Goal: Task Accomplishment & Management: Use online tool/utility

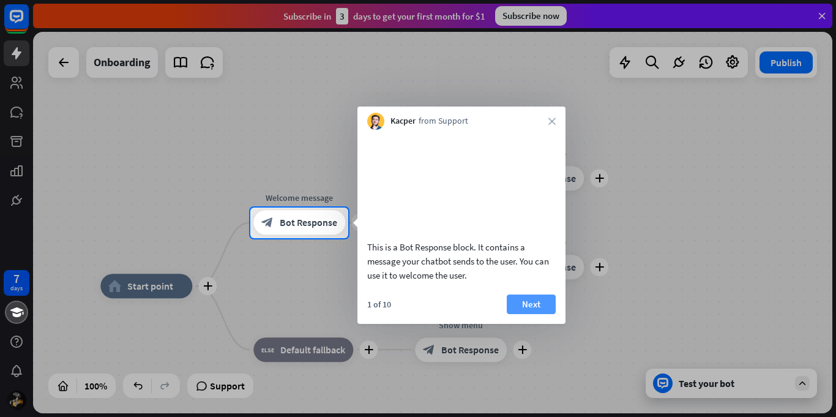
click at [539, 314] on button "Next" at bounding box center [531, 304] width 49 height 20
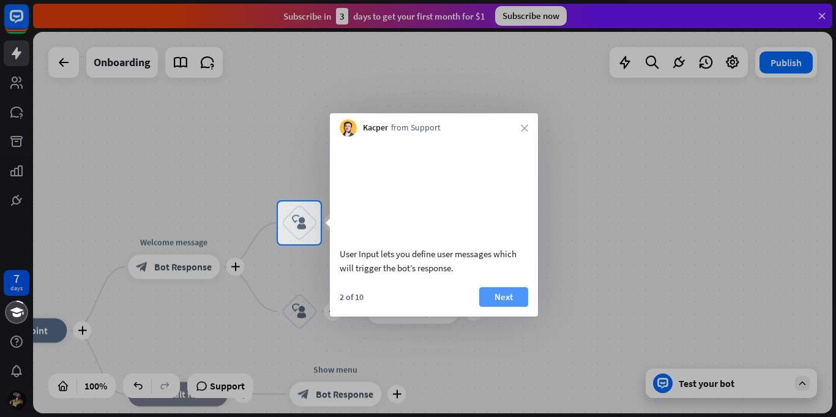
click at [518, 307] on button "Next" at bounding box center [503, 297] width 49 height 20
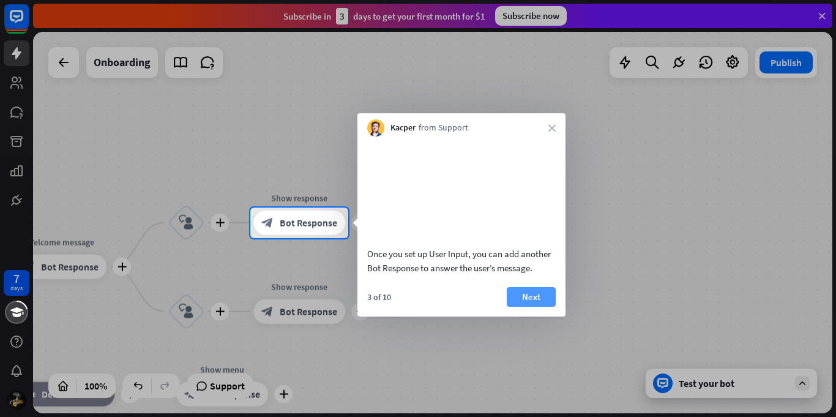
click at [519, 307] on button "Next" at bounding box center [531, 297] width 49 height 20
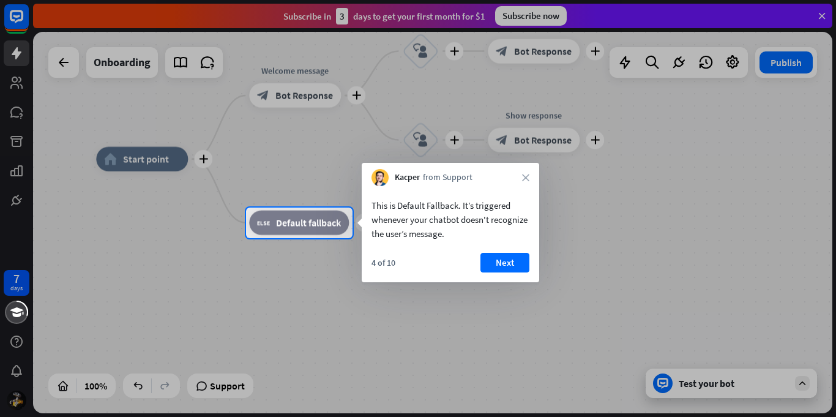
click at [514, 279] on div "4 of 10 Next" at bounding box center [451, 267] width 178 height 29
click at [503, 261] on button "Next" at bounding box center [504, 263] width 49 height 20
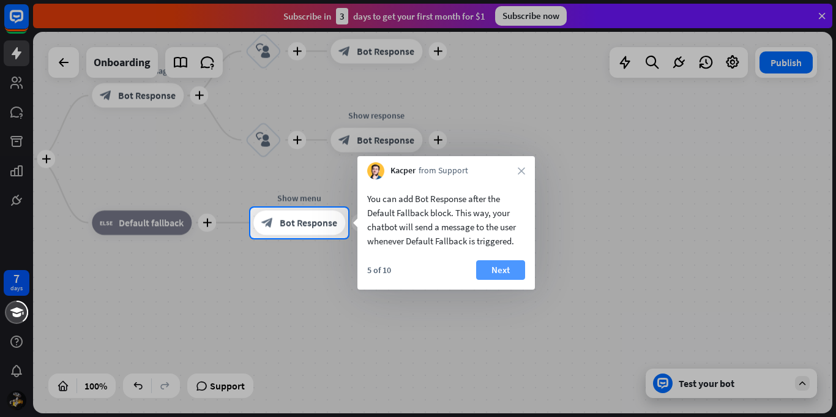
click at [503, 262] on button "Next" at bounding box center [500, 270] width 49 height 20
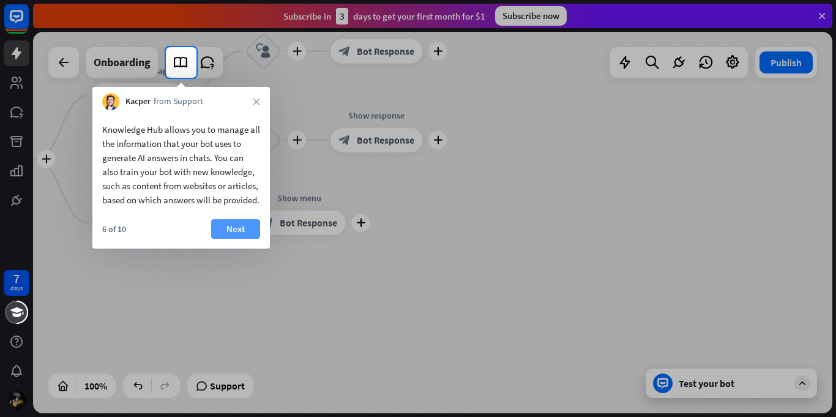
click at [228, 239] on button "Next" at bounding box center [235, 229] width 49 height 20
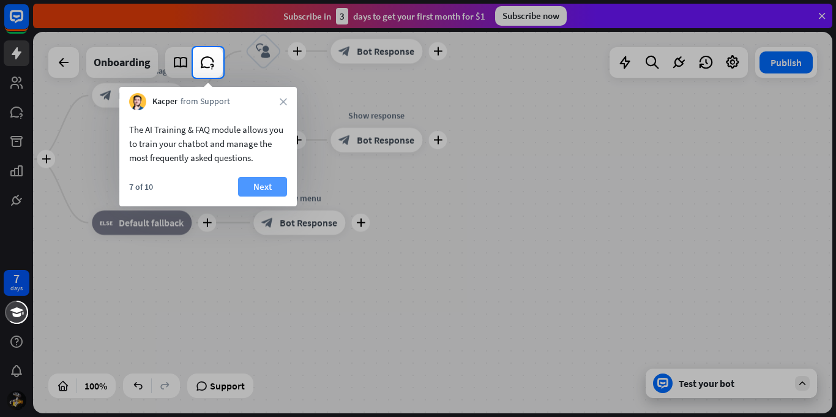
click at [258, 187] on button "Next" at bounding box center [262, 187] width 49 height 20
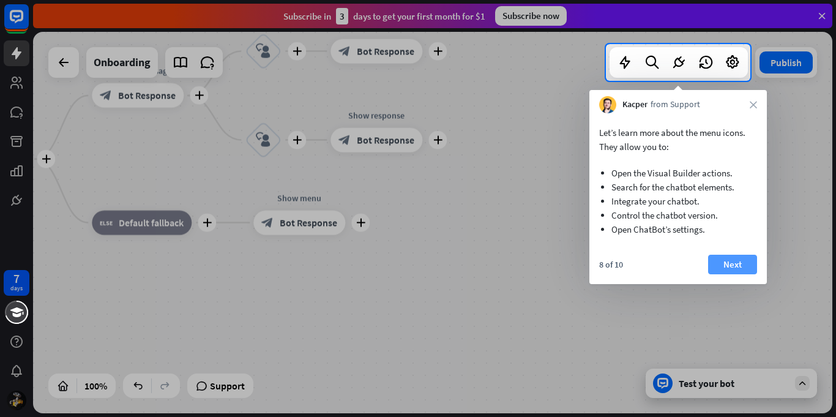
click at [739, 260] on button "Next" at bounding box center [732, 265] width 49 height 20
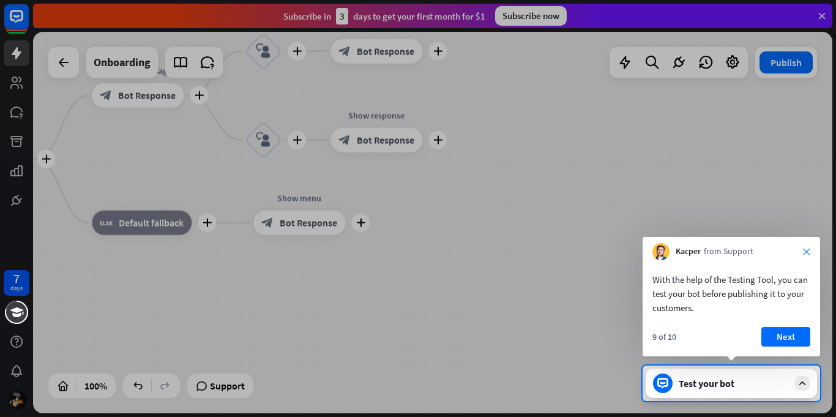
click at [803, 249] on icon "close" at bounding box center [806, 251] width 7 height 7
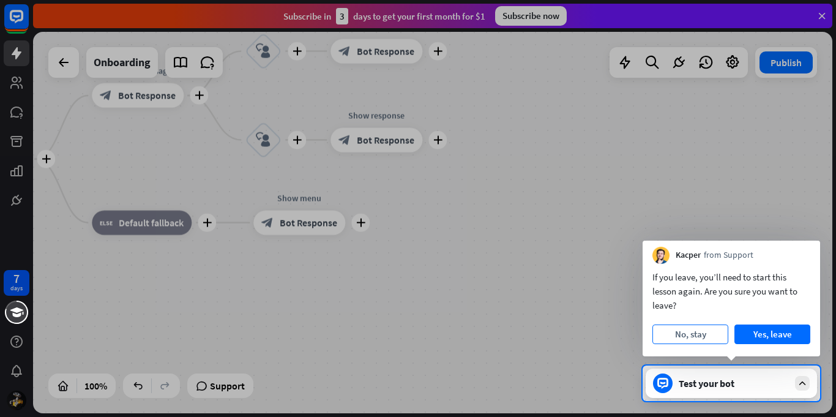
click at [681, 332] on button "No, stay" at bounding box center [690, 334] width 76 height 20
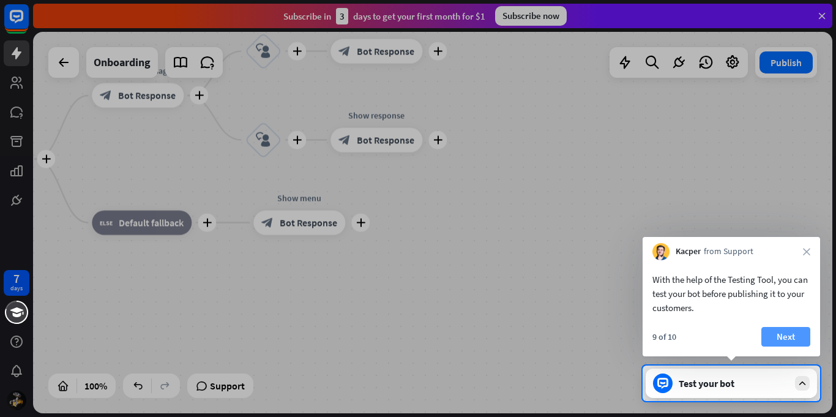
click at [766, 334] on button "Next" at bounding box center [785, 337] width 49 height 20
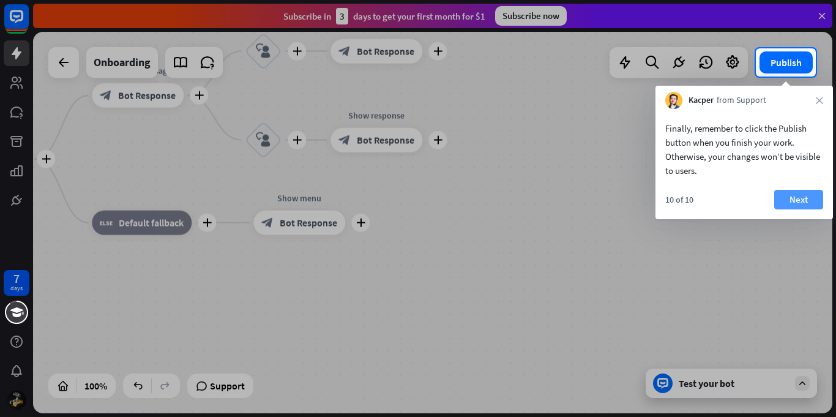
click at [806, 204] on button "Next" at bounding box center [798, 200] width 49 height 20
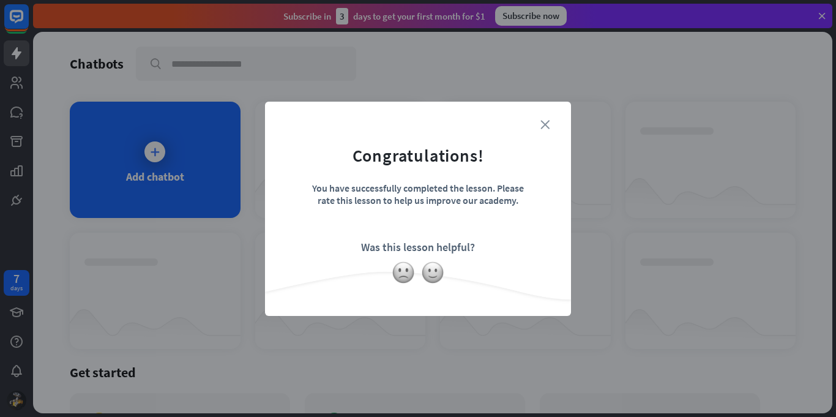
click at [545, 122] on icon "close" at bounding box center [544, 124] width 9 height 9
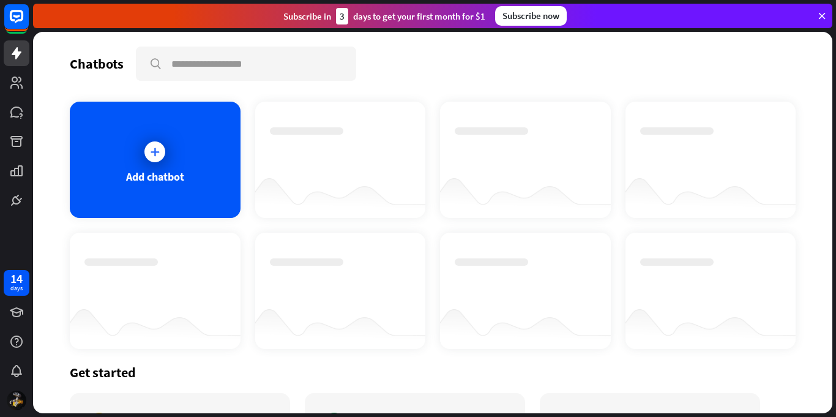
click at [168, 165] on div at bounding box center [432, 222] width 799 height 381
click at [155, 155] on icon at bounding box center [155, 152] width 12 height 12
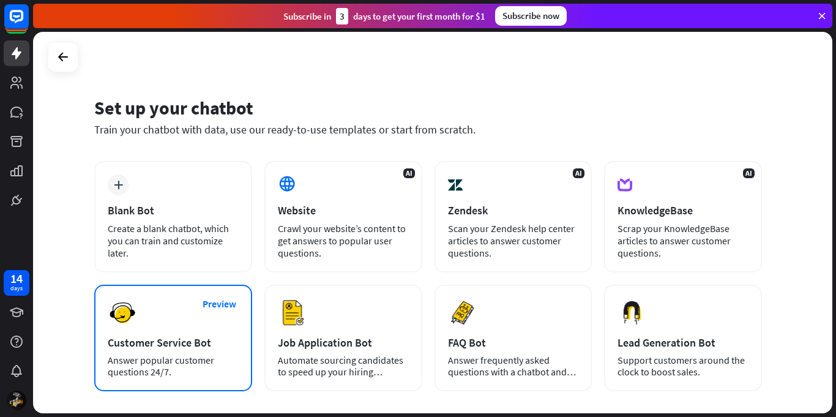
click at [209, 342] on div "Customer Service Bot" at bounding box center [173, 342] width 131 height 14
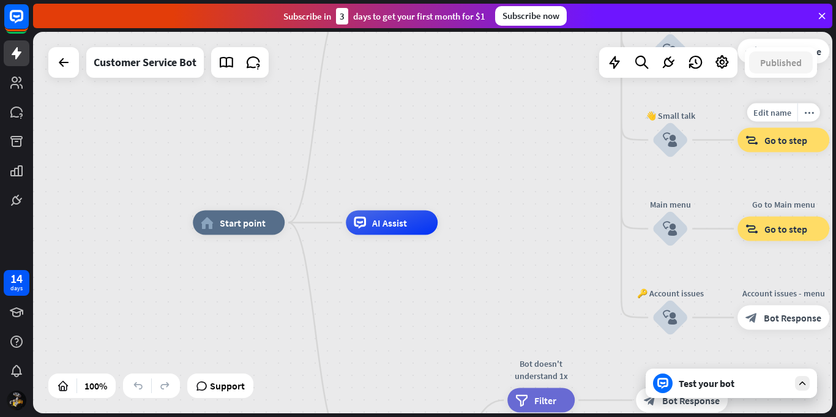
click at [811, 138] on div "block_goto Go to step" at bounding box center [784, 140] width 92 height 24
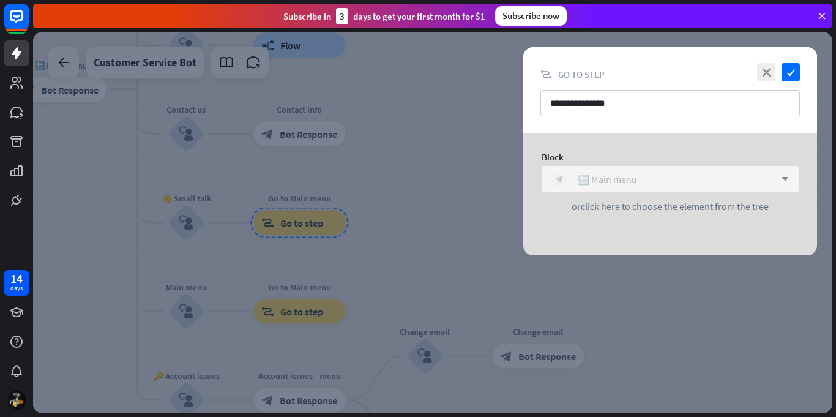
click at [768, 176] on div "block_bot_response 🔙 Main menu" at bounding box center [663, 179] width 224 height 15
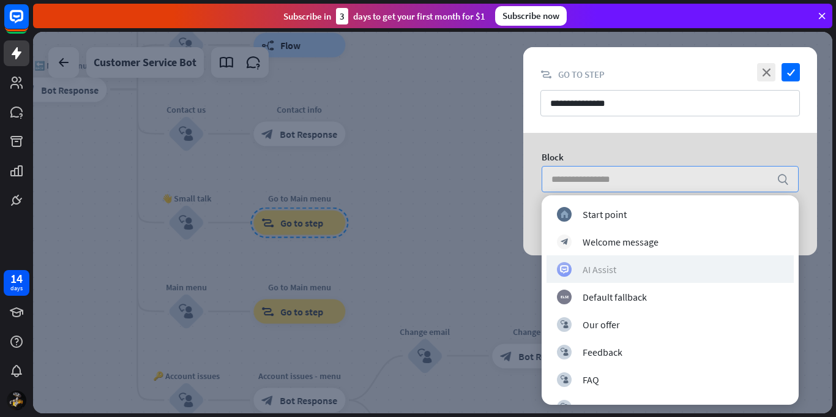
click at [637, 272] on div "AI Assist" at bounding box center [670, 269] width 226 height 15
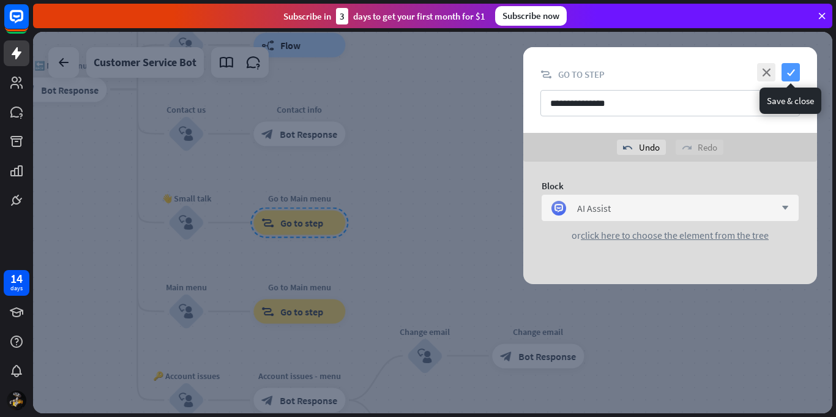
click at [796, 70] on icon "check" at bounding box center [791, 72] width 18 height 18
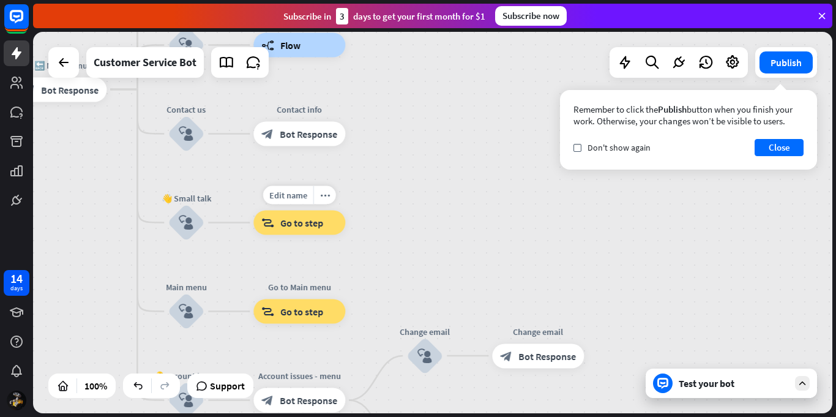
click at [316, 220] on span "Go to step" at bounding box center [301, 223] width 43 height 12
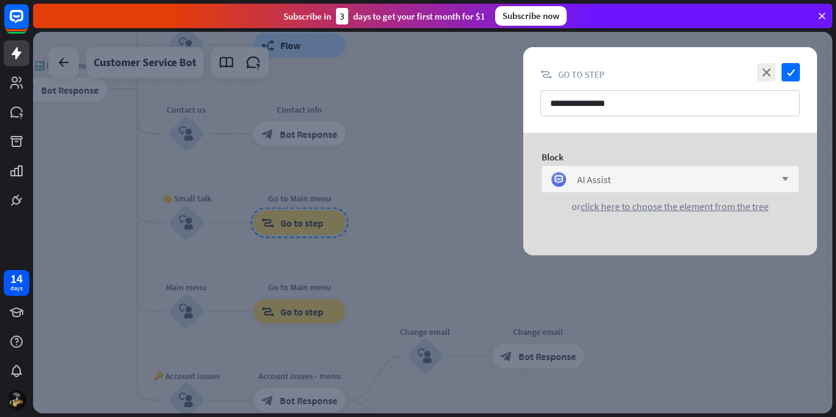
click at [664, 187] on div "AI Assist arrow_down" at bounding box center [670, 179] width 257 height 26
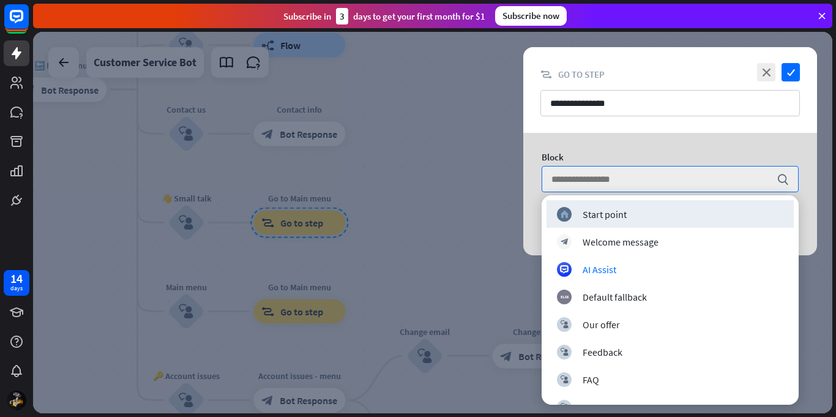
click at [466, 225] on div at bounding box center [432, 222] width 799 height 381
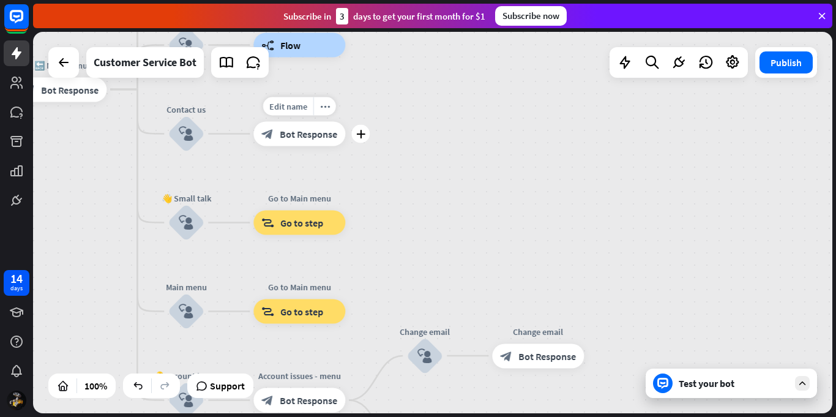
click at [323, 122] on div "Edit name more_horiz plus Contact info block_bot_response Bot Response" at bounding box center [299, 134] width 92 height 24
click at [323, 138] on span "Bot Response" at bounding box center [309, 134] width 58 height 12
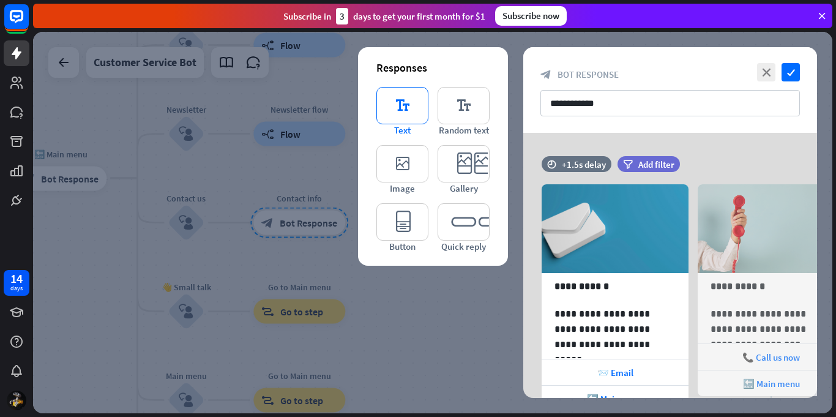
click at [400, 102] on icon "editor_text" at bounding box center [402, 105] width 52 height 37
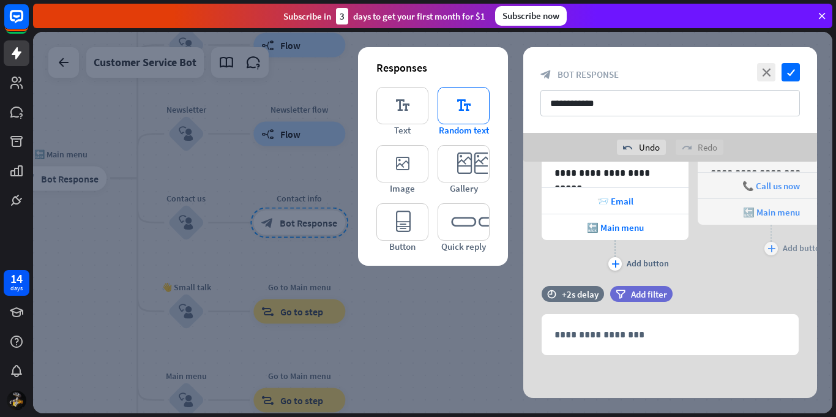
click at [462, 110] on icon "editor_text" at bounding box center [464, 105] width 52 height 37
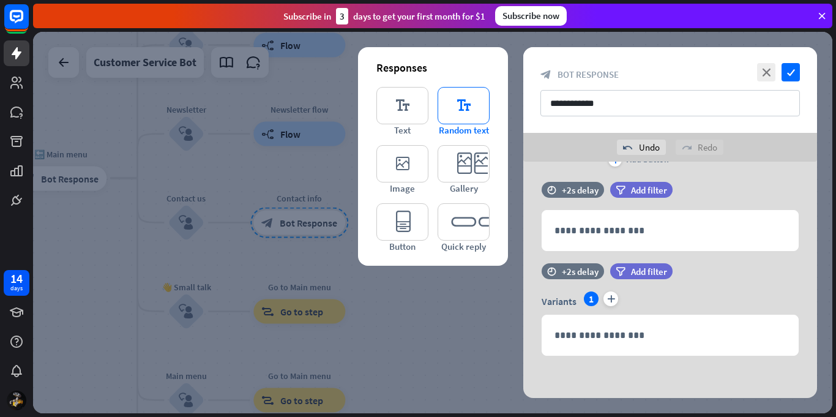
scroll to position [305, 0]
click at [401, 84] on div "Responses editor_text Text editor_text Random text editor_image Image editor_ca…" at bounding box center [433, 156] width 150 height 219
click at [406, 100] on icon "editor_text" at bounding box center [402, 105] width 52 height 37
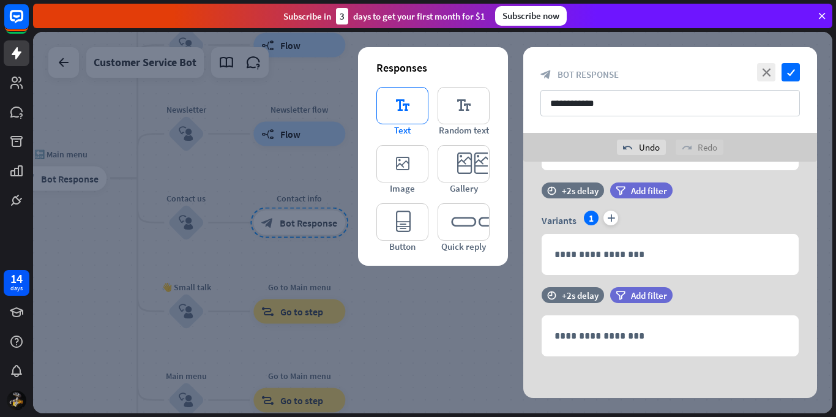
scroll to position [386, 0]
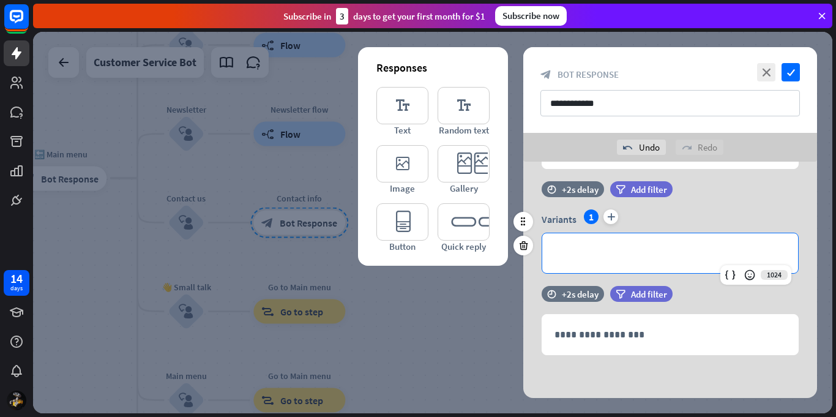
click at [594, 251] on p "**********" at bounding box center [670, 252] width 231 height 15
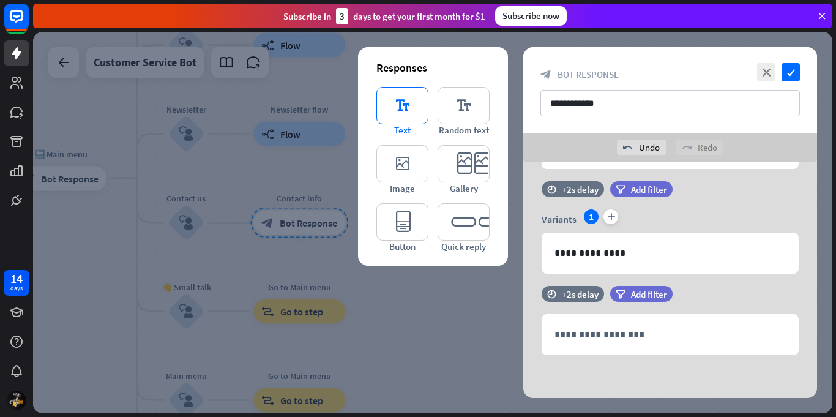
click at [407, 110] on icon "editor_text" at bounding box center [402, 105] width 52 height 37
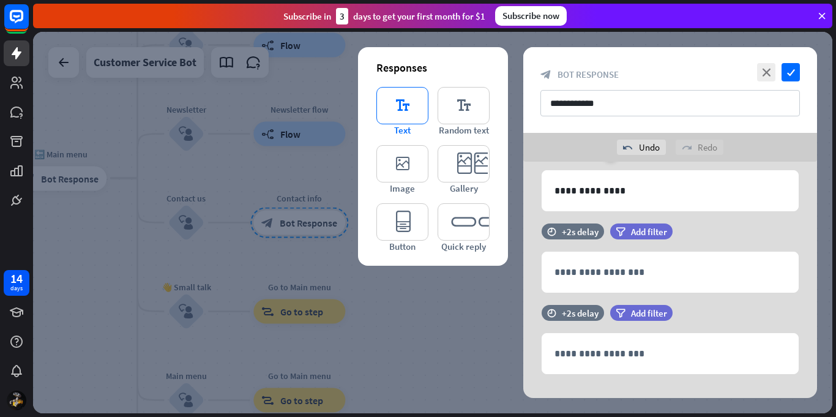
scroll to position [468, 0]
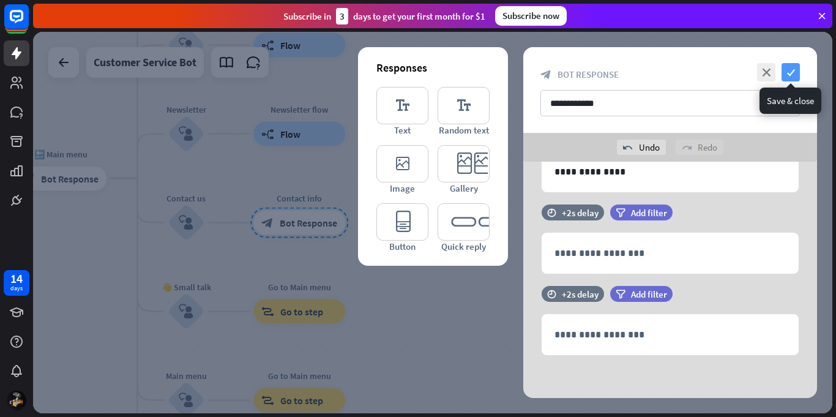
click at [793, 75] on icon "check" at bounding box center [791, 72] width 18 height 18
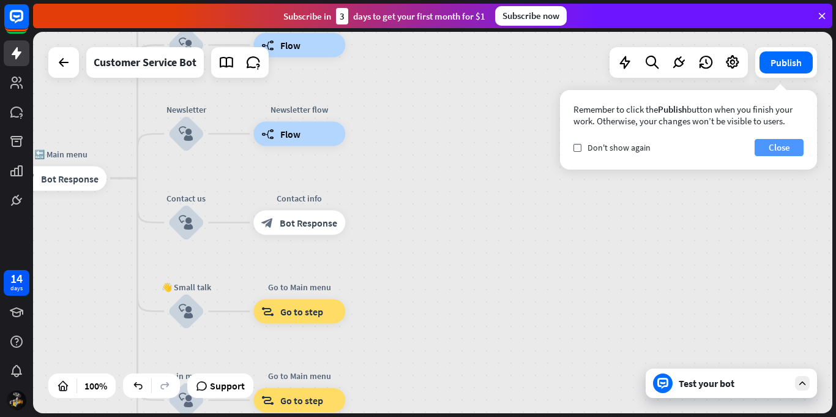
click at [797, 149] on button "Close" at bounding box center [779, 147] width 49 height 17
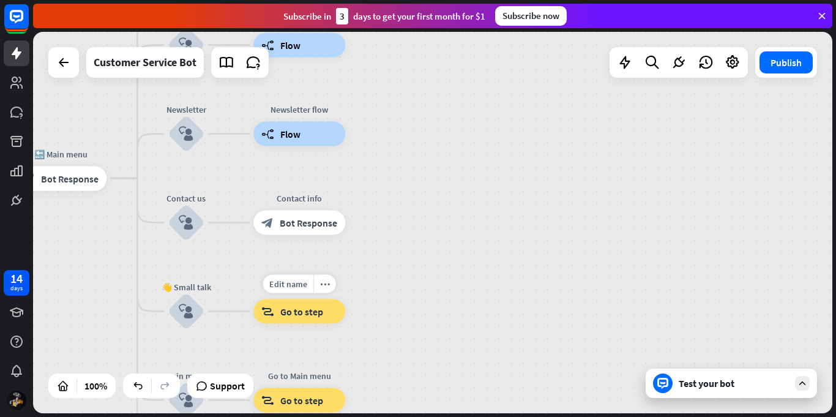
click at [290, 315] on span "Go to step" at bounding box center [301, 311] width 43 height 12
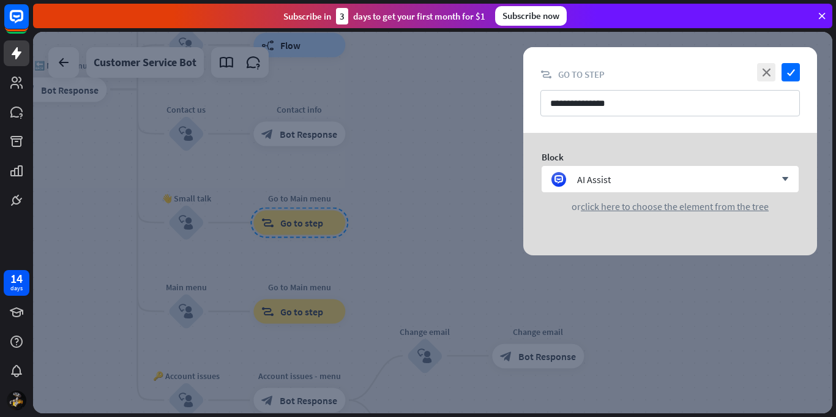
drag, startPoint x: 360, startPoint y: 265, endPoint x: 389, endPoint y: 242, distance: 37.0
click at [359, 266] on div at bounding box center [432, 222] width 799 height 381
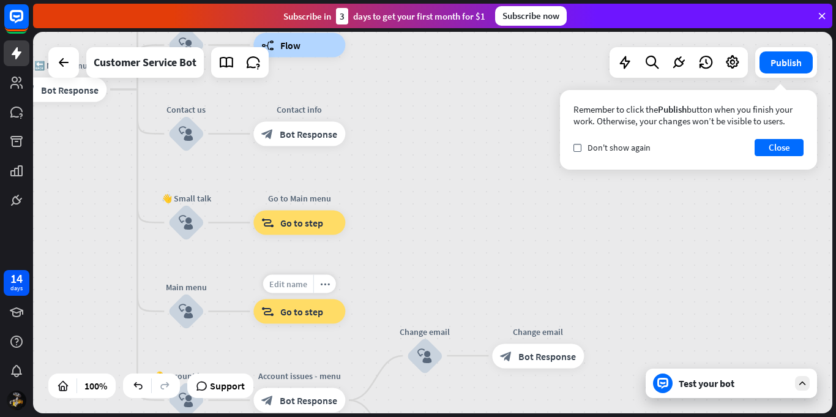
click at [293, 282] on span "Edit name" at bounding box center [288, 283] width 38 height 11
click at [580, 146] on label "check" at bounding box center [578, 148] width 8 height 8
click at [773, 146] on button "Close" at bounding box center [779, 147] width 49 height 17
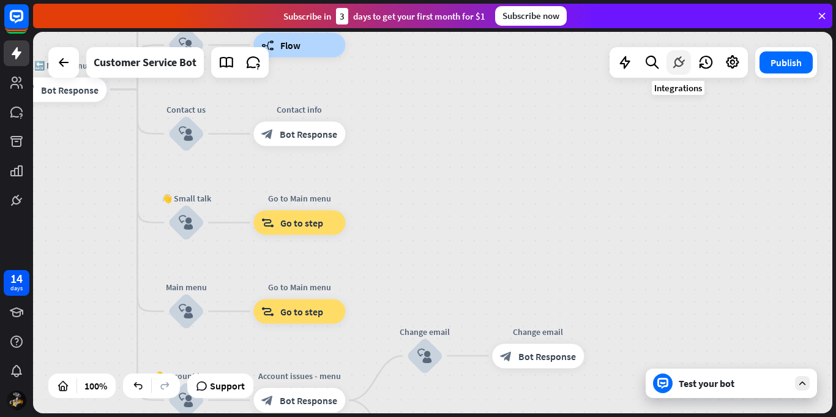
click at [682, 62] on icon at bounding box center [679, 62] width 16 height 16
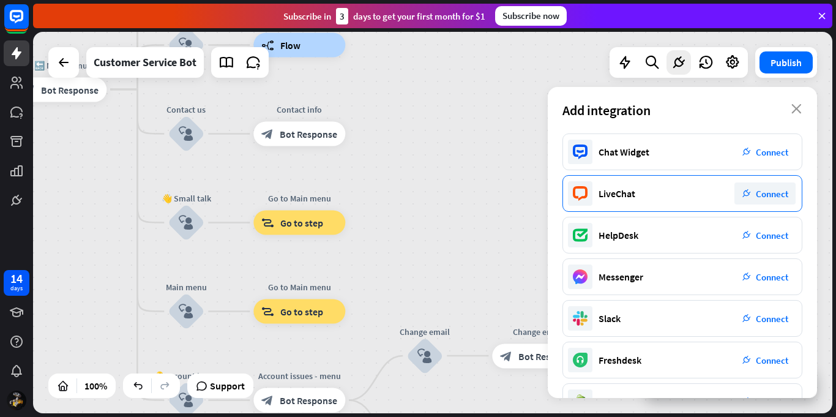
click at [780, 191] on span "Connect" at bounding box center [772, 194] width 32 height 12
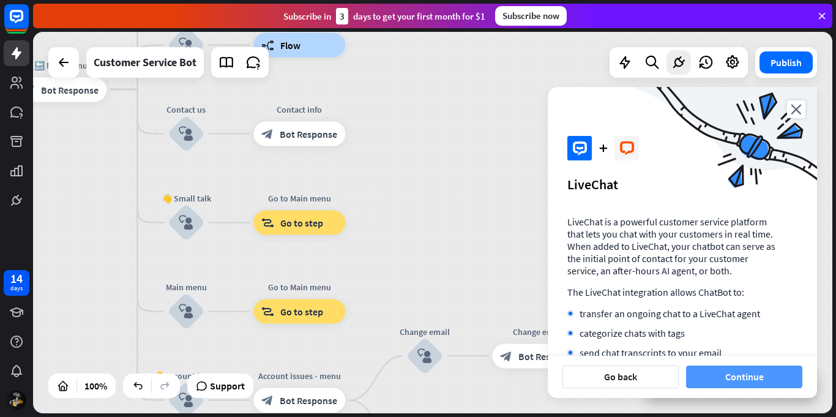
click at [770, 377] on button "Continue" at bounding box center [744, 376] width 116 height 23
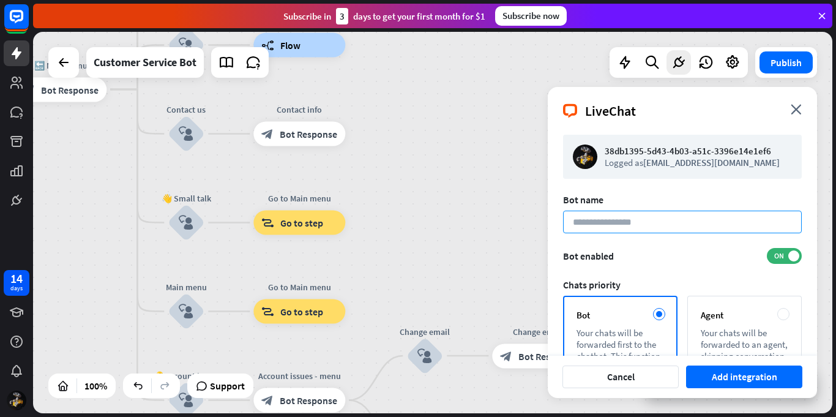
click at [622, 221] on input at bounding box center [682, 222] width 239 height 23
type input "*****"
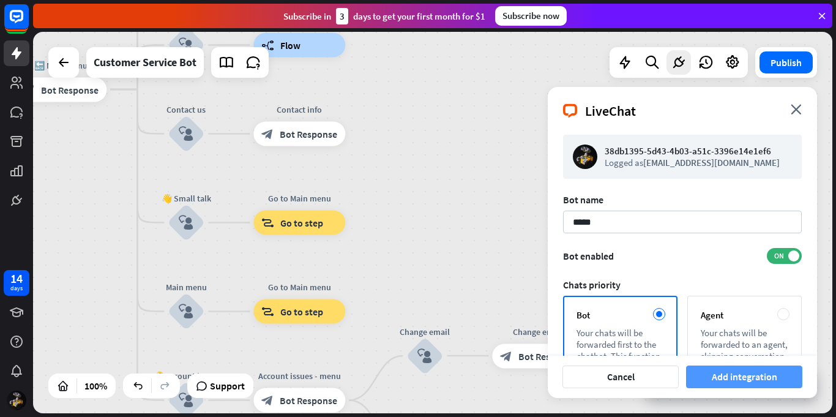
click at [738, 377] on button "Add integration" at bounding box center [744, 376] width 116 height 23
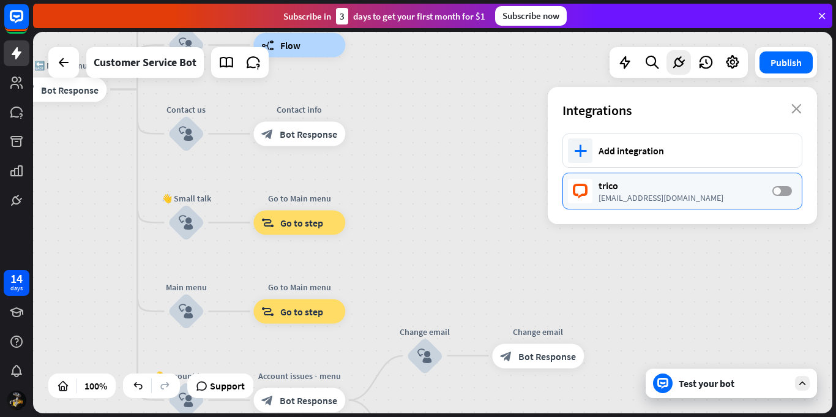
click at [777, 190] on span at bounding box center [777, 190] width 7 height 7
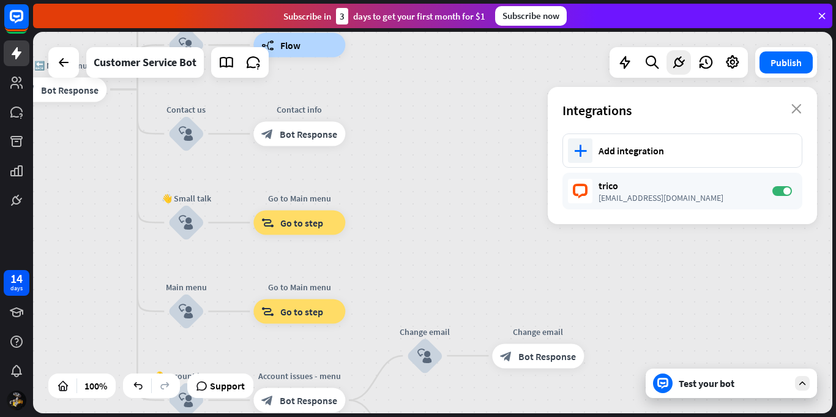
click at [708, 386] on div "Test your bot" at bounding box center [734, 383] width 110 height 12
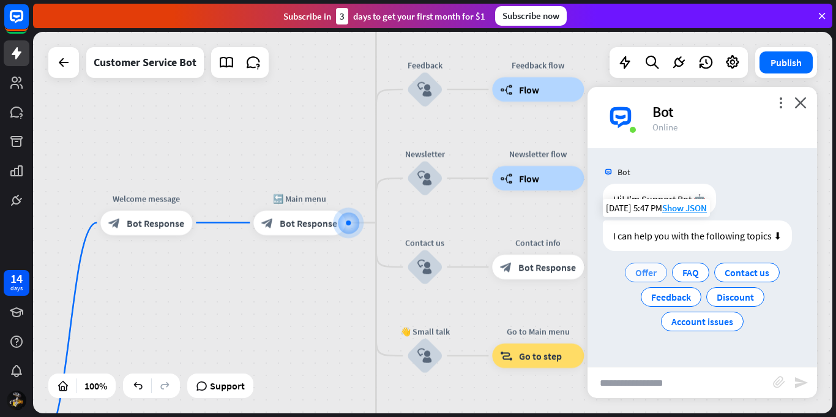
click at [659, 269] on div "Offer" at bounding box center [646, 273] width 42 height 20
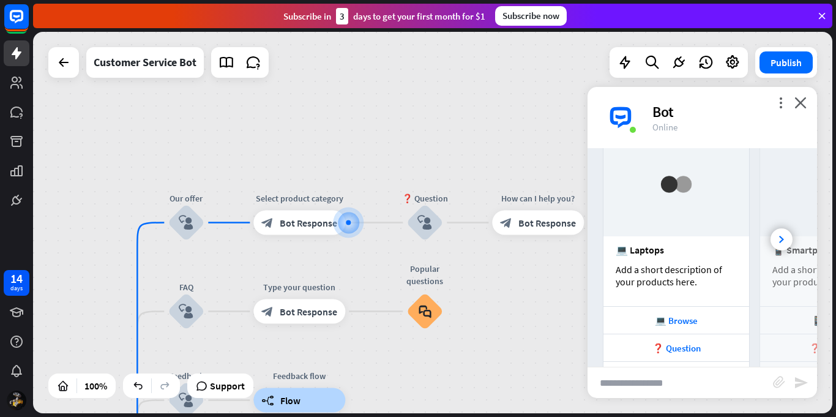
scroll to position [250, 0]
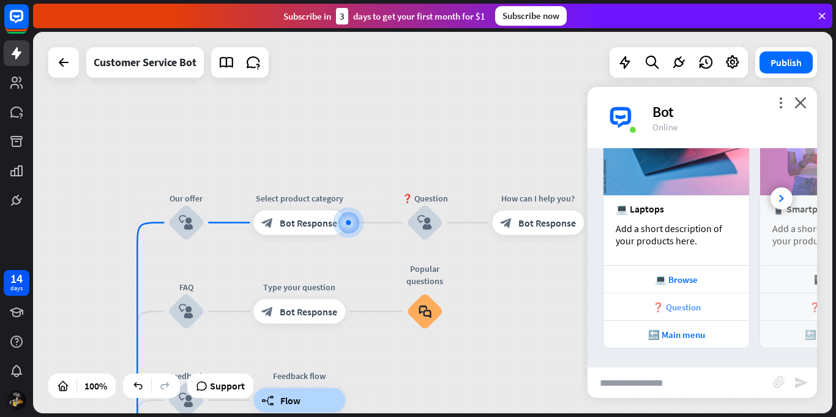
click at [711, 304] on div "❓ Question" at bounding box center [676, 307] width 133 height 12
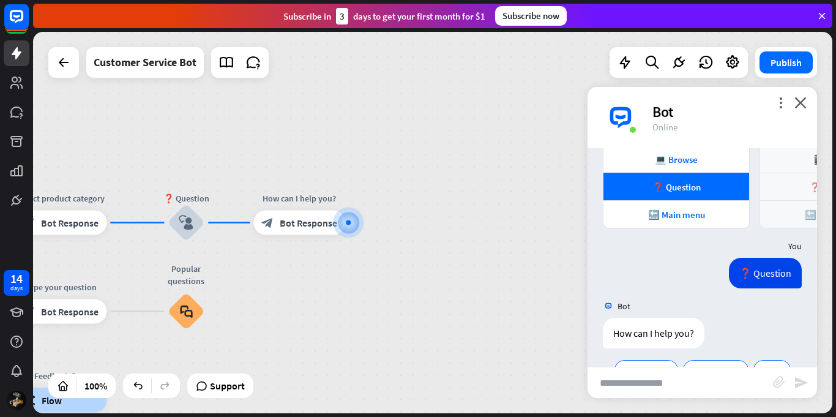
scroll to position [403, 0]
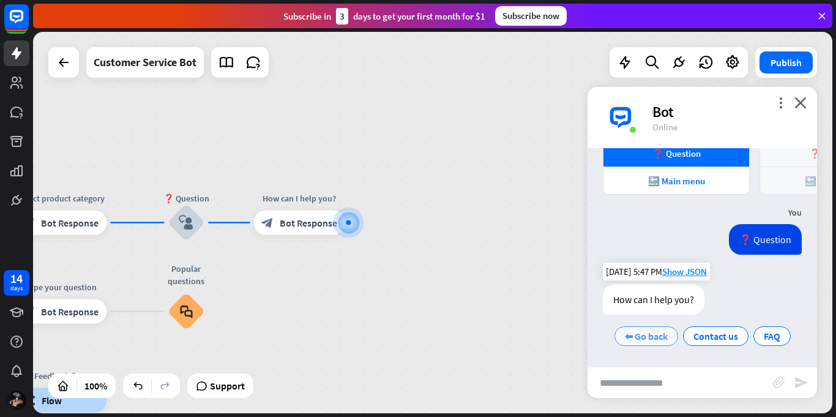
click at [646, 332] on span "⬅ Go back" at bounding box center [646, 336] width 43 height 12
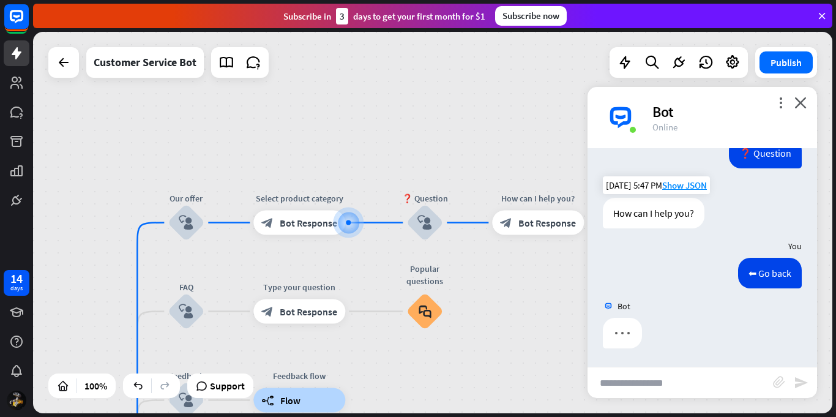
scroll to position [490, 0]
